Goal: Task Accomplishment & Management: Use online tool/utility

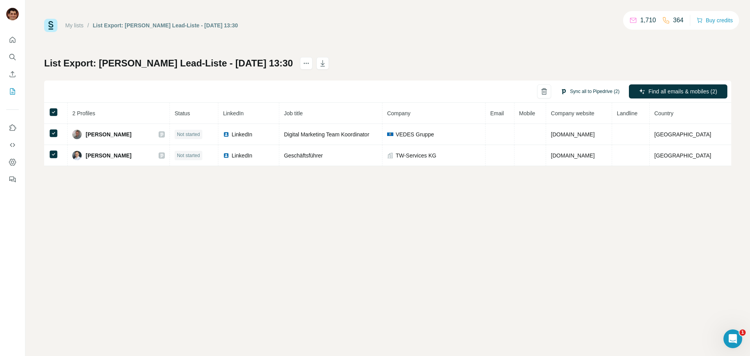
click at [602, 91] on button "Sync all to Pipedrive (2)" at bounding box center [590, 92] width 70 height 12
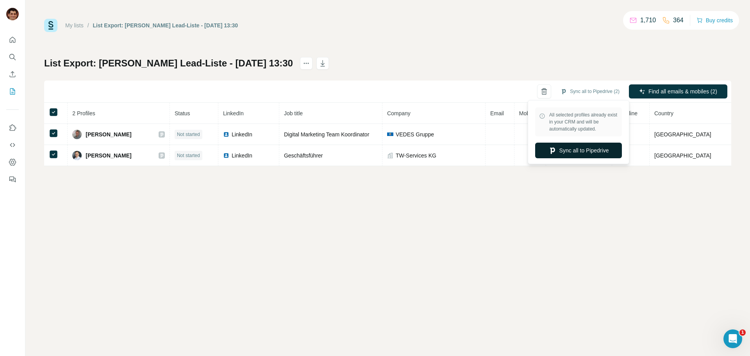
click at [592, 153] on button "Sync all to Pipedrive" at bounding box center [578, 151] width 87 height 16
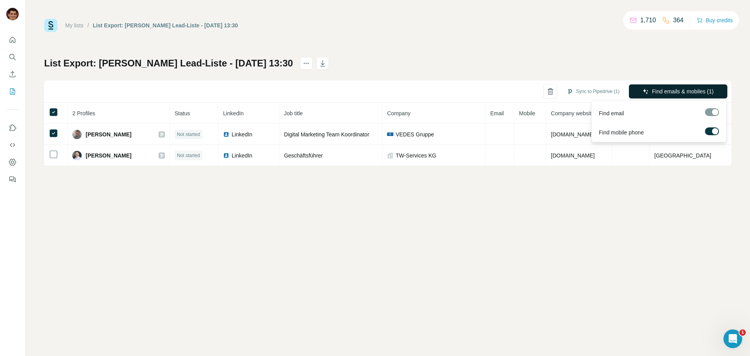
click at [654, 92] on span "Find emails & mobiles (1)" at bounding box center [683, 92] width 62 height 8
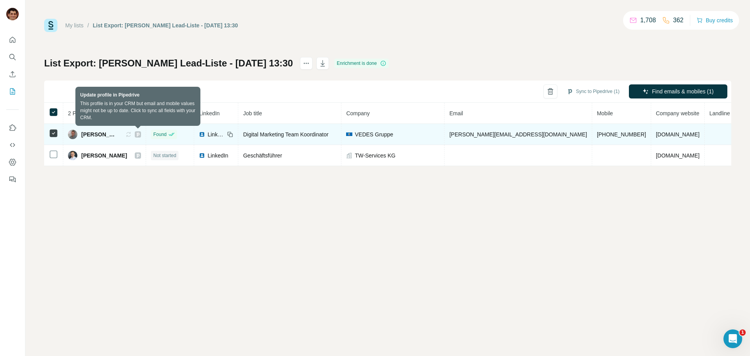
click at [132, 136] on icon at bounding box center [128, 134] width 6 height 6
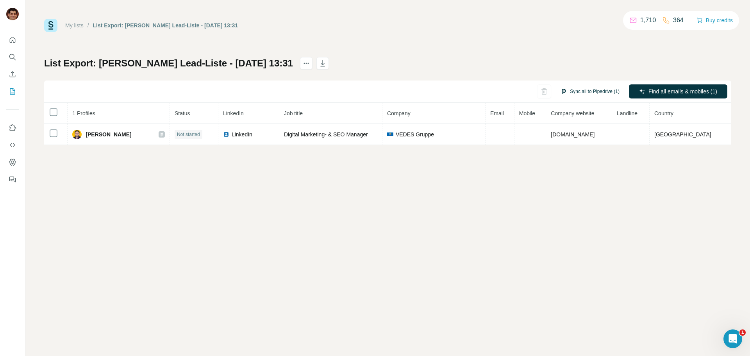
click at [573, 90] on button "Sync all to Pipedrive (1)" at bounding box center [590, 92] width 70 height 12
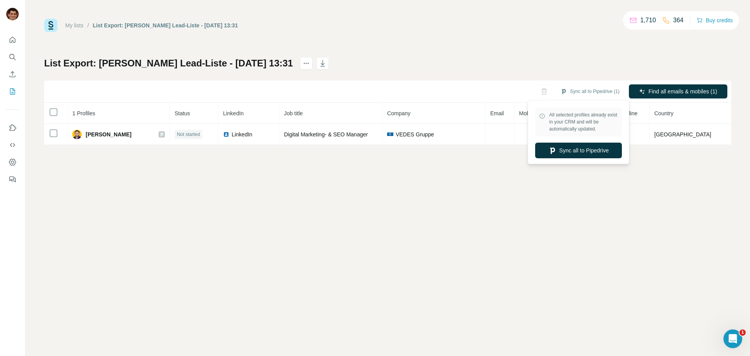
click at [595, 151] on button "Sync all to Pipedrive" at bounding box center [578, 151] width 87 height 16
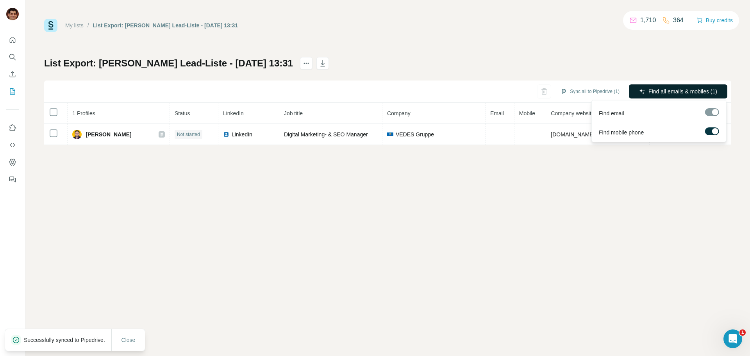
click at [674, 91] on span "Find all emails & mobiles (1)" at bounding box center [683, 92] width 69 height 8
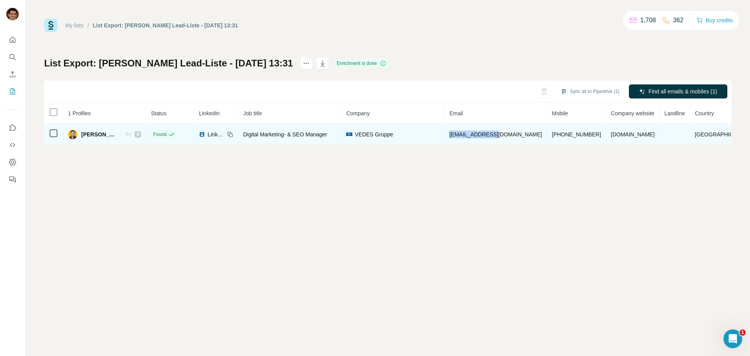
drag, startPoint x: 526, startPoint y: 134, endPoint x: 473, endPoint y: 138, distance: 53.3
click at [473, 138] on td "kujas@vedes.com" at bounding box center [496, 134] width 102 height 21
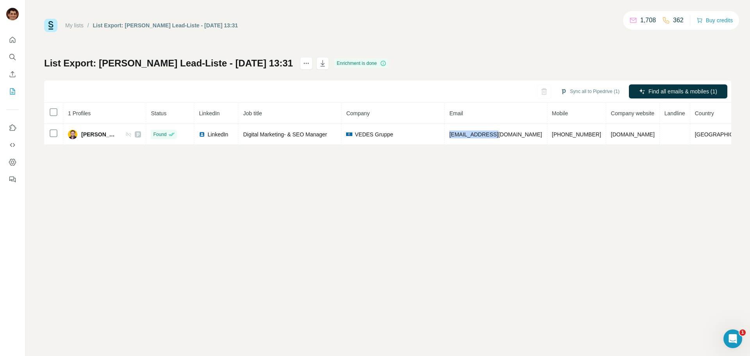
copy span "kujas@vedes.com"
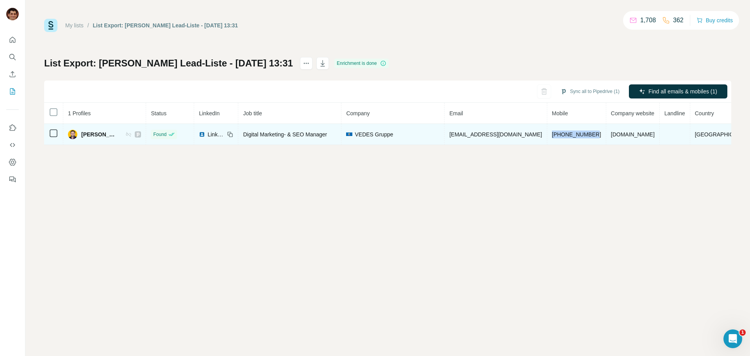
drag, startPoint x: 563, startPoint y: 135, endPoint x: 538, endPoint y: 138, distance: 25.2
click at [547, 138] on td "+491794730285" at bounding box center [576, 134] width 59 height 21
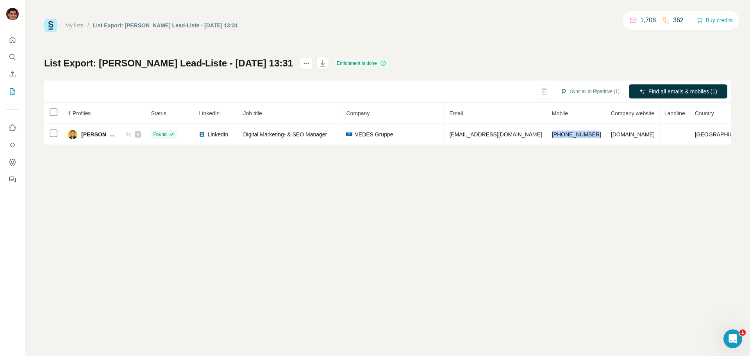
copy span "+491794730285"
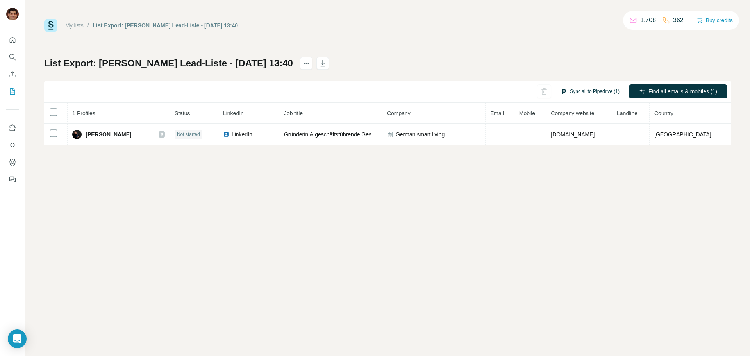
click at [582, 88] on button "Sync all to Pipedrive (1)" at bounding box center [590, 92] width 70 height 12
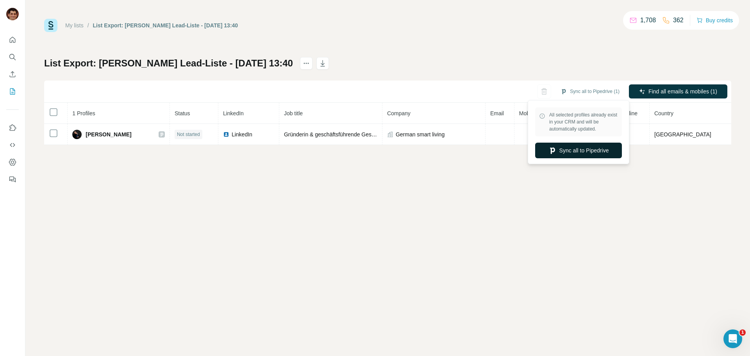
click at [586, 152] on button "Sync all to Pipedrive" at bounding box center [578, 151] width 87 height 16
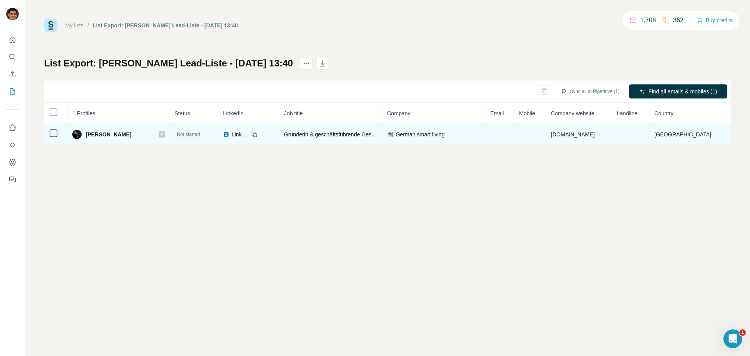
drag, startPoint x: 129, startPoint y: 134, endPoint x: 87, endPoint y: 136, distance: 42.6
click at [87, 136] on div "[PERSON_NAME]" at bounding box center [118, 134] width 93 height 9
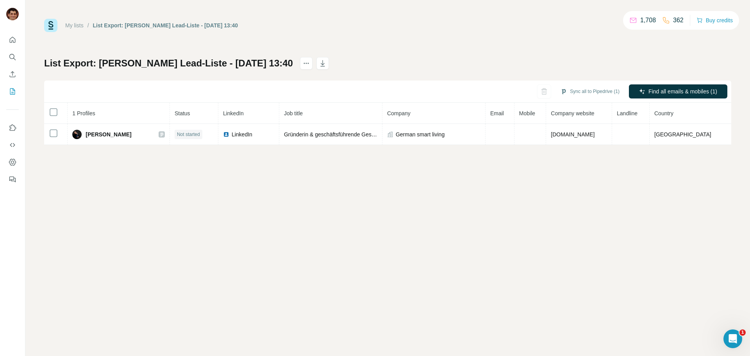
copy span "[PERSON_NAME]"
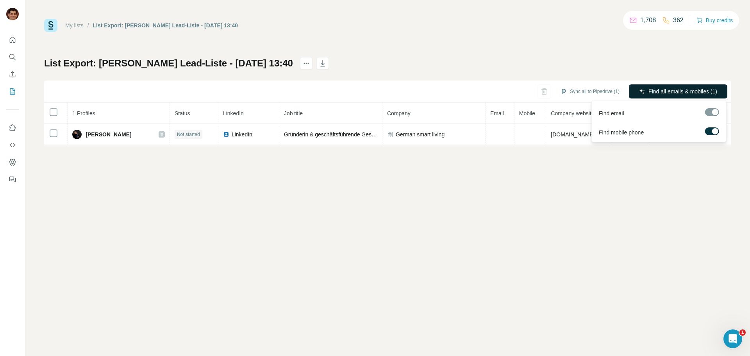
click at [654, 92] on span "Find all emails & mobiles (1)" at bounding box center [683, 92] width 69 height 8
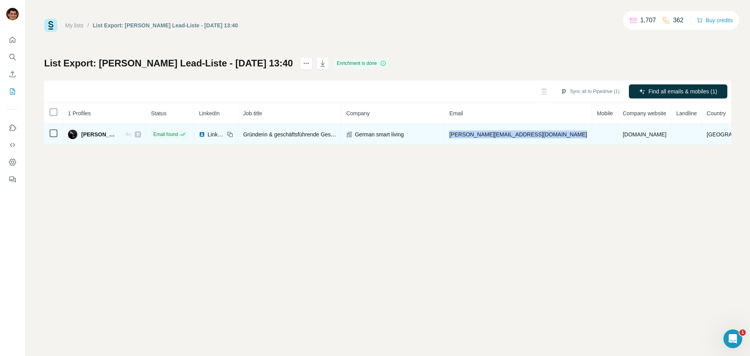
drag, startPoint x: 579, startPoint y: 131, endPoint x: 464, endPoint y: 141, distance: 114.9
click at [464, 141] on tr "[PERSON_NAME] Email found LinkedIn Gründerin & geschäftsführende Gesellschafter…" at bounding box center [406, 134] width 724 height 21
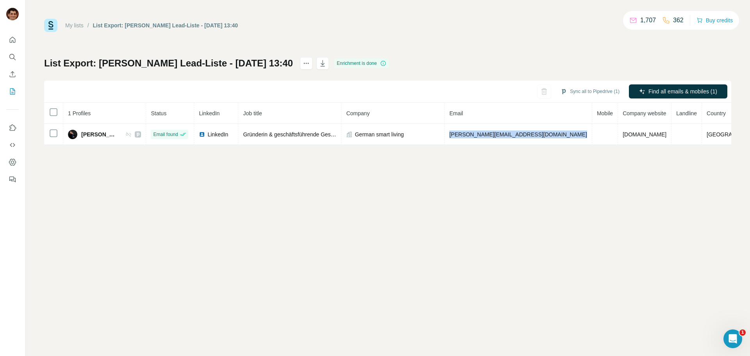
copy tr "[PERSON_NAME][EMAIL_ADDRESS][DOMAIN_NAME]"
